Goal: Task Accomplishment & Management: Use online tool/utility

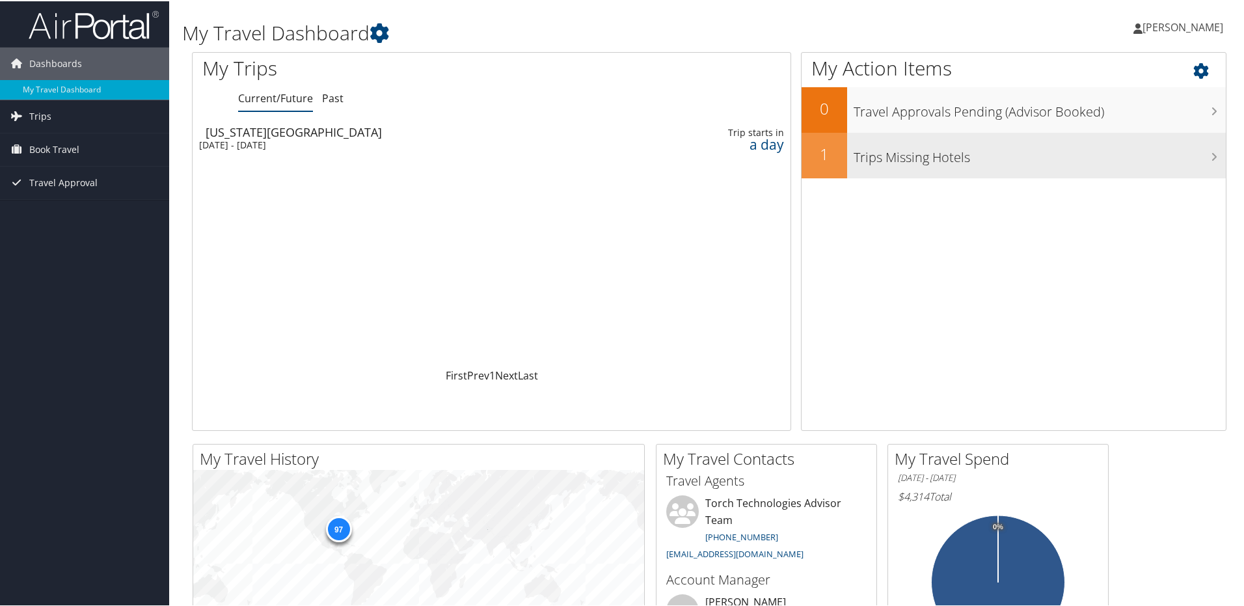
click at [920, 161] on h3 "Trips Missing Hotels" at bounding box center [1039, 152] width 372 height 25
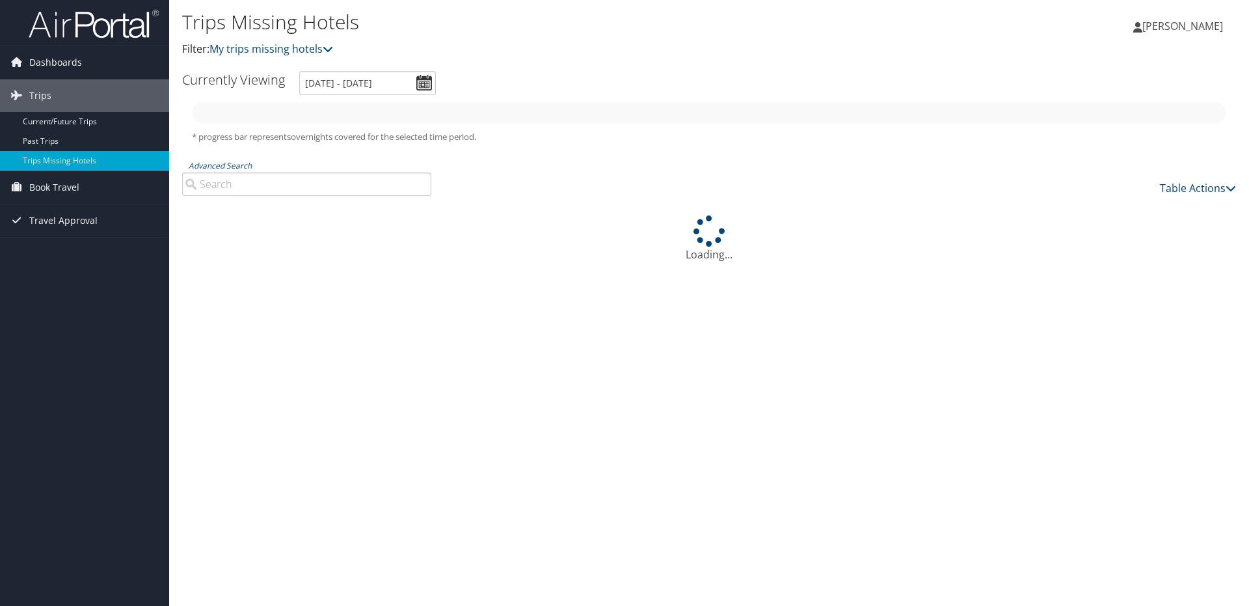
click at [14, 72] on link "Dashboards" at bounding box center [84, 62] width 169 height 33
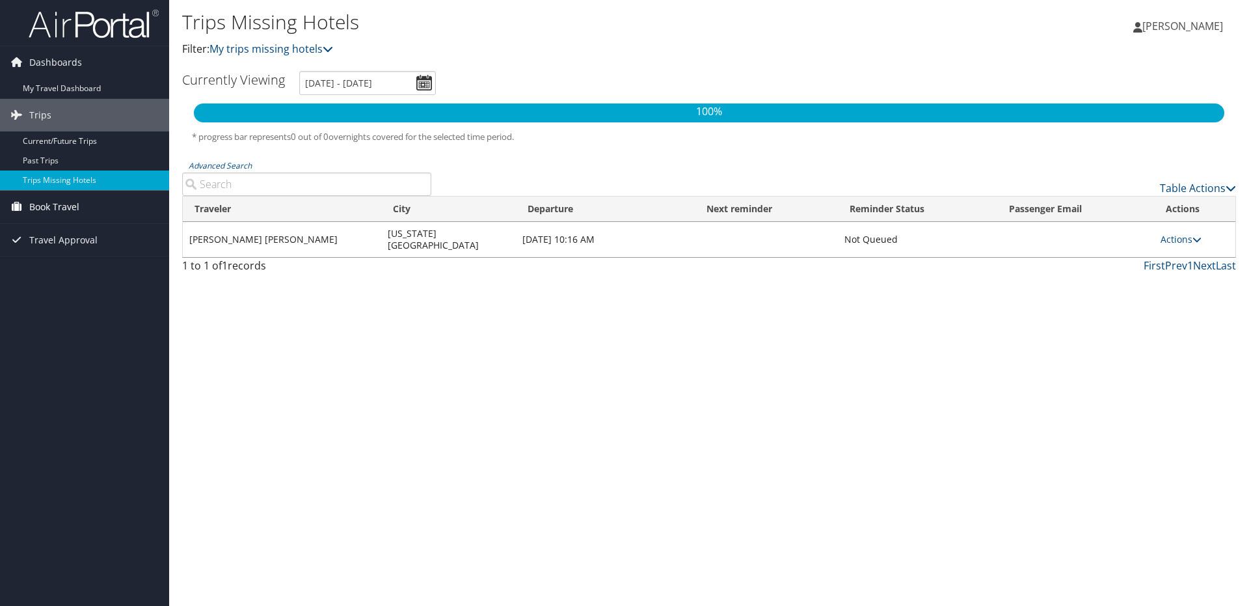
click at [62, 209] on span "Book Travel" at bounding box center [54, 207] width 50 height 33
click at [46, 269] on link "Book/Manage Online Trips" at bounding box center [84, 272] width 169 height 20
click at [59, 273] on link "Book/Manage Online Trips" at bounding box center [84, 272] width 169 height 20
